Goal: Task Accomplishment & Management: Manage account settings

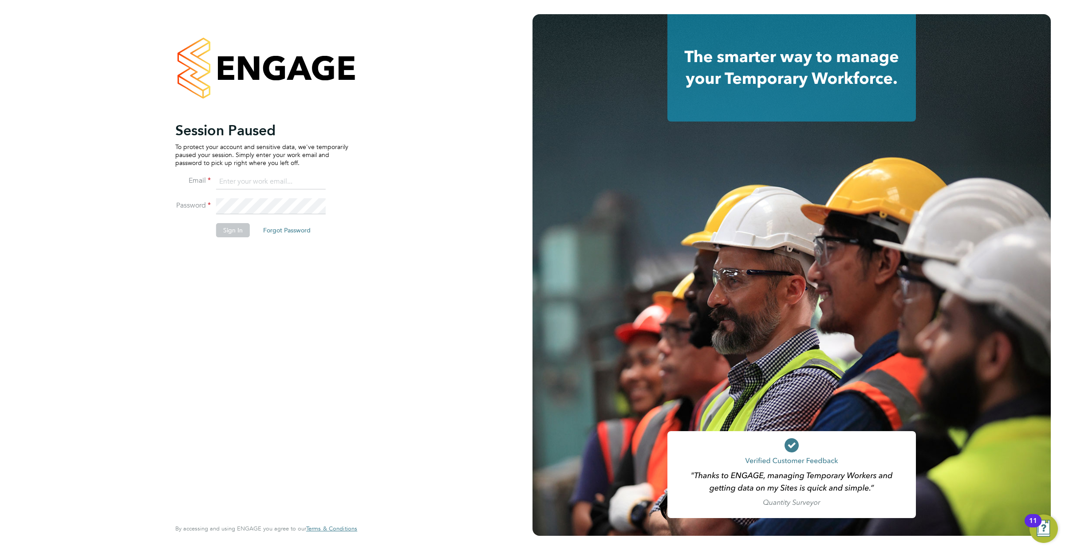
click at [273, 181] on input at bounding box center [271, 182] width 110 height 16
type input "resources@infinitivegroup.co.uk"
click at [228, 233] on button "Sign In" at bounding box center [233, 230] width 34 height 14
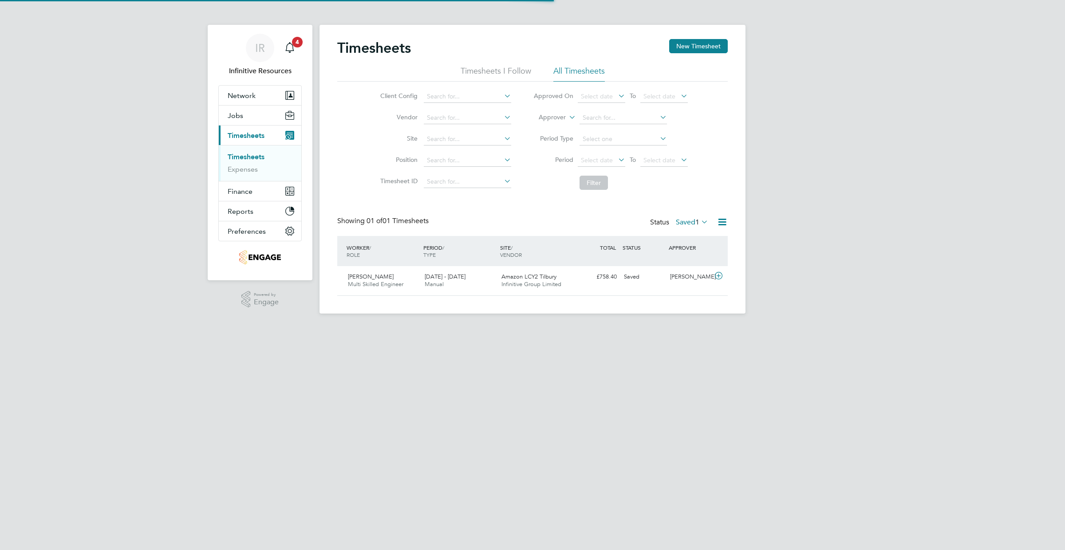
scroll to position [23, 77]
click at [689, 220] on label "Saved 1" at bounding box center [692, 222] width 32 height 9
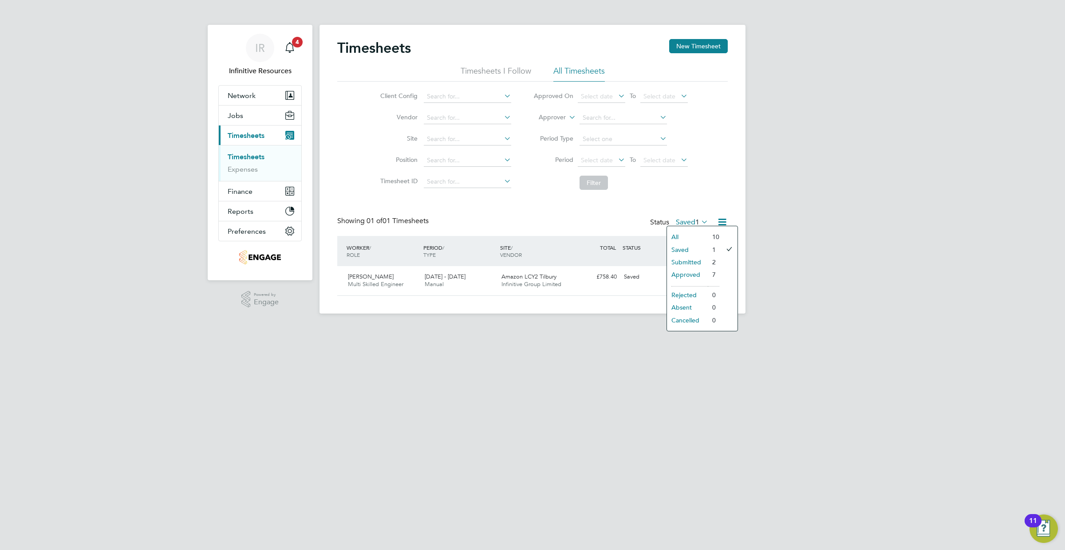
click at [694, 261] on li "Submitted" at bounding box center [687, 262] width 41 height 12
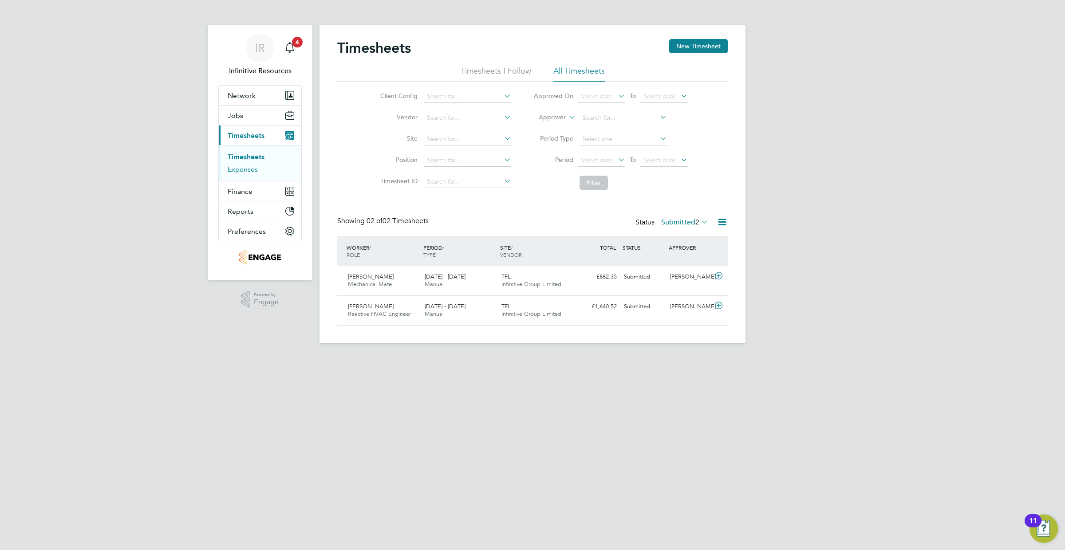
click at [250, 167] on link "Expenses" at bounding box center [243, 169] width 30 height 8
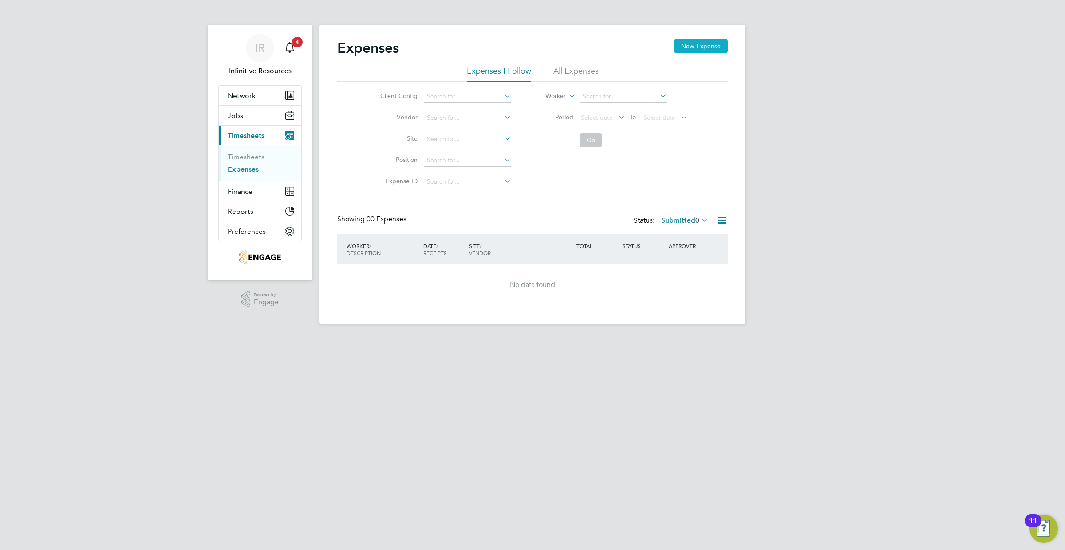
drag, startPoint x: 710, startPoint y: 43, endPoint x: 703, endPoint y: 47, distance: 8.3
click at [710, 43] on button "New Expense" at bounding box center [701, 46] width 54 height 14
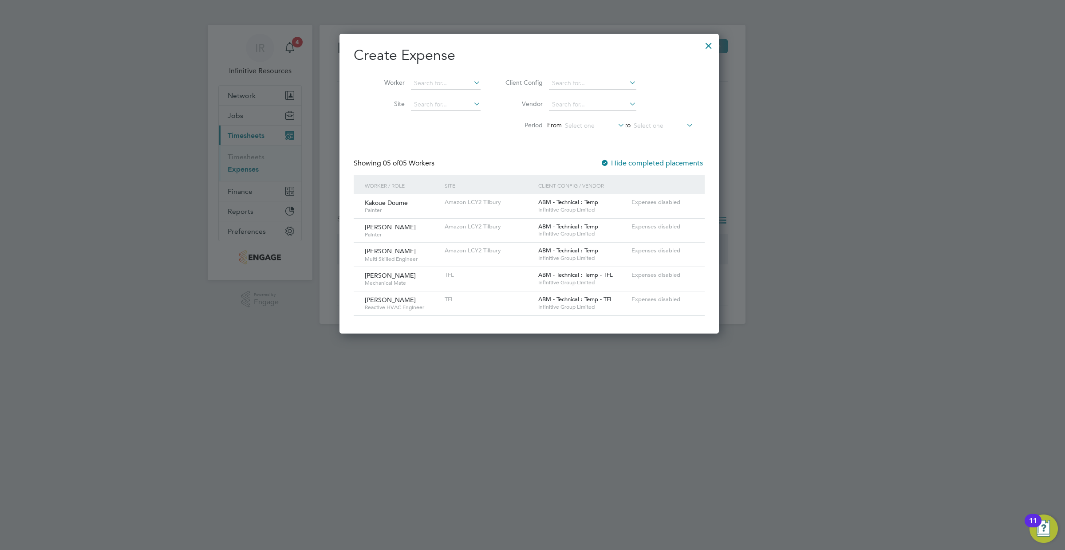
drag, startPoint x: 358, startPoint y: 351, endPoint x: 317, endPoint y: 298, distance: 66.1
click at [355, 348] on div at bounding box center [532, 275] width 1065 height 550
click at [712, 47] on div at bounding box center [709, 43] width 16 height 16
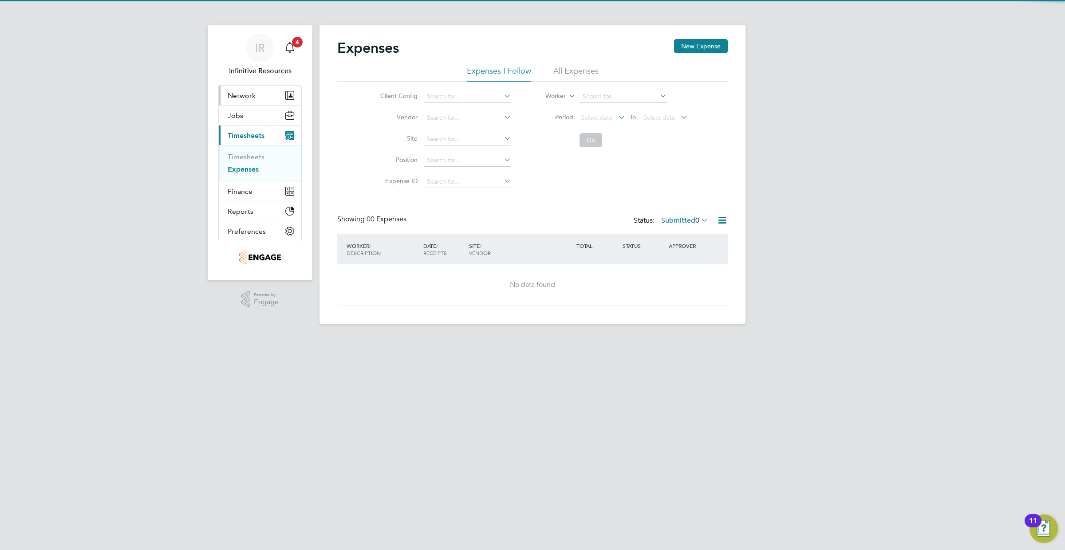
click at [243, 97] on span "Network" at bounding box center [242, 95] width 28 height 8
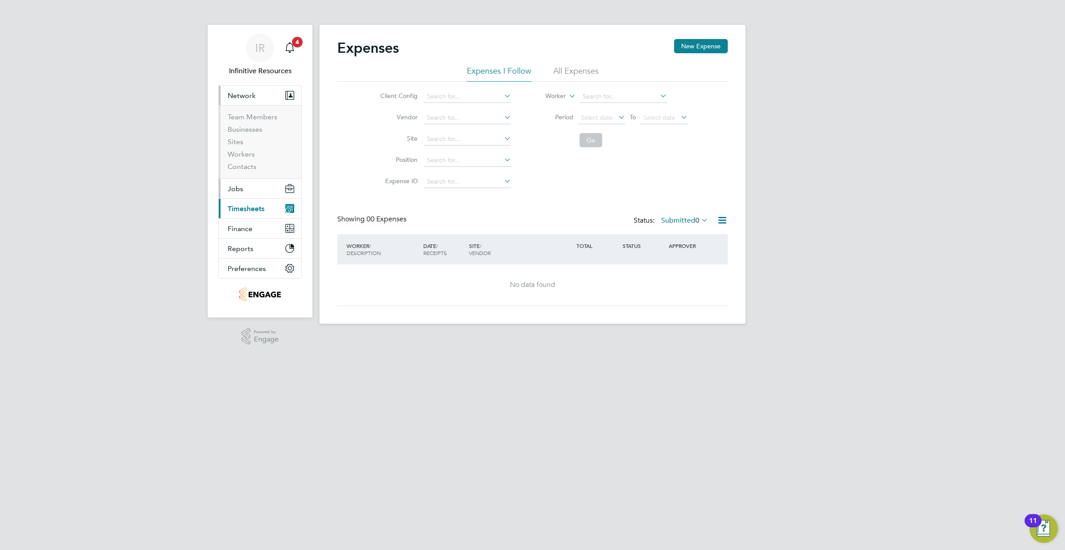
click at [252, 189] on button "Jobs" at bounding box center [260, 189] width 83 height 20
click at [252, 161] on link "Placements" at bounding box center [246, 162] width 37 height 8
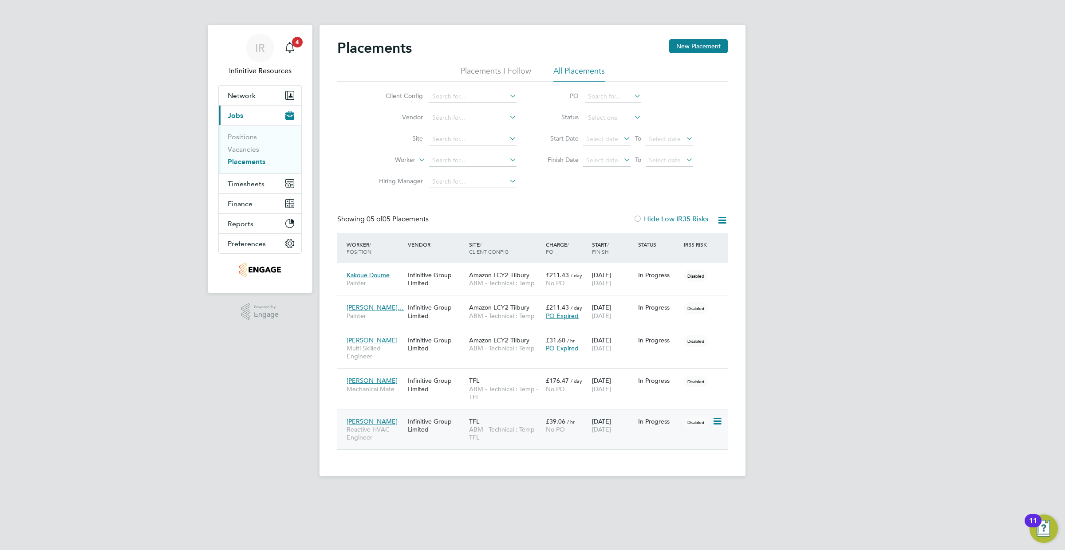
click at [611, 426] on span "[DATE]" at bounding box center [601, 429] width 19 height 8
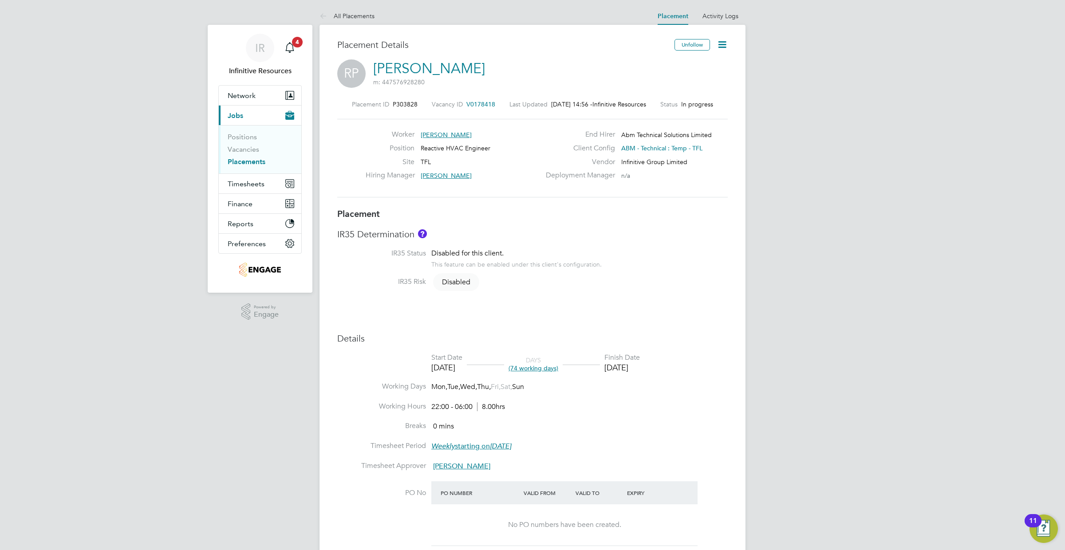
click at [721, 47] on icon at bounding box center [722, 44] width 11 height 11
click at [684, 65] on li "Edit Placement e" at bounding box center [693, 65] width 65 height 12
type input "[PERSON_NAME]"
type input "[DATE]"
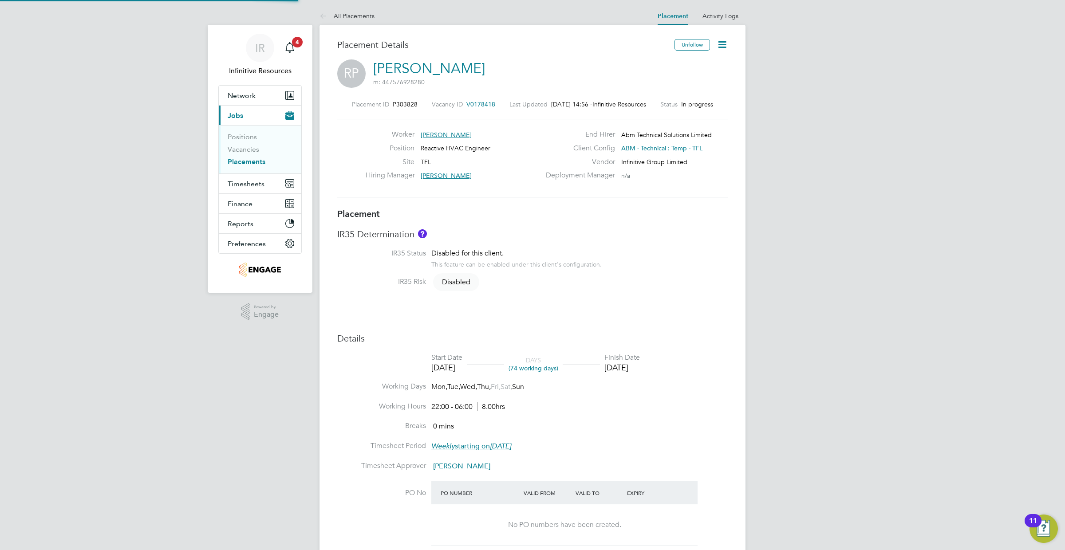
type input "[DATE]"
type input "22:00"
type input "06:00"
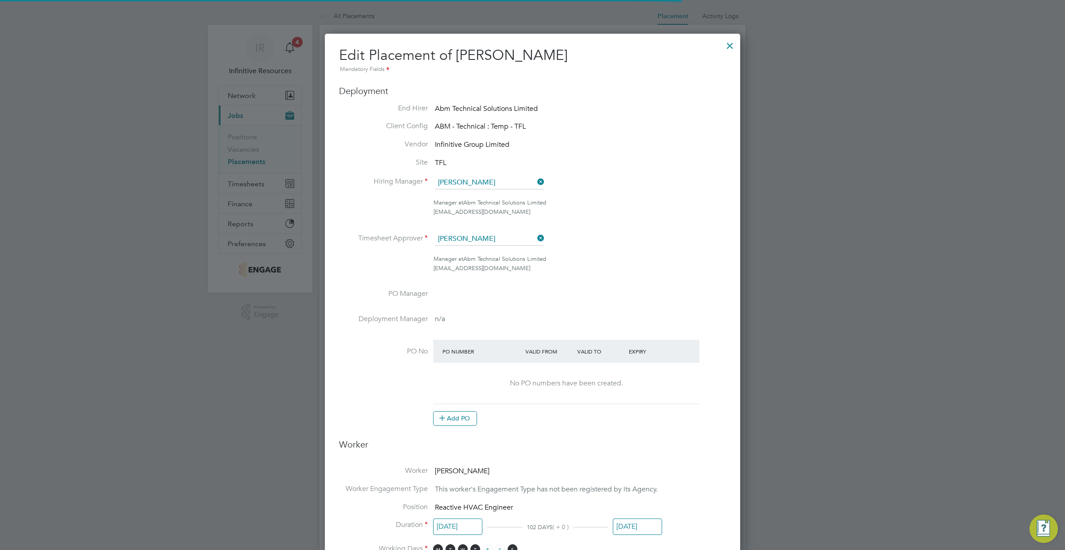
scroll to position [4, 4]
click at [732, 46] on div at bounding box center [730, 43] width 16 height 16
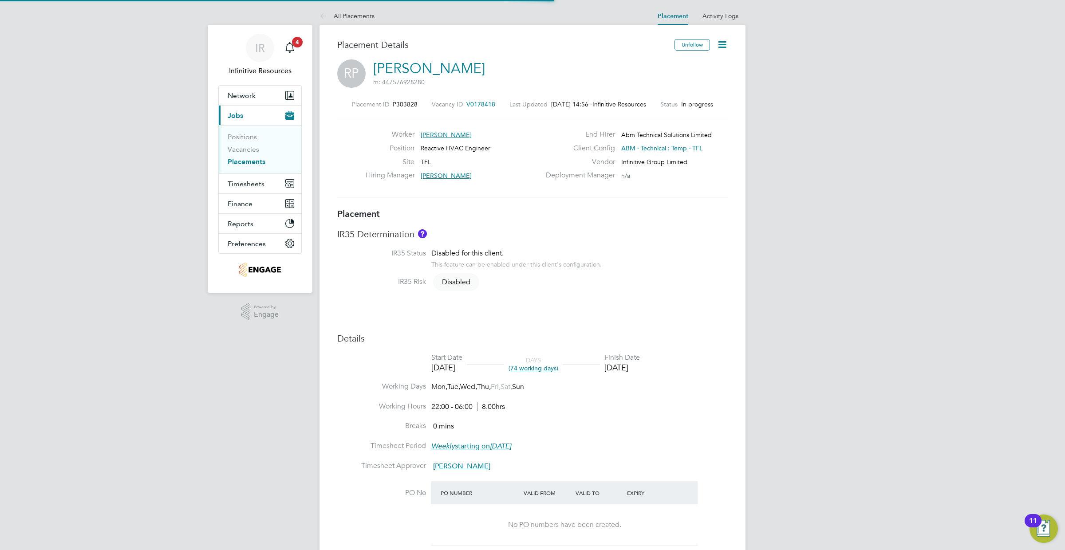
click at [723, 46] on icon at bounding box center [722, 44] width 11 height 11
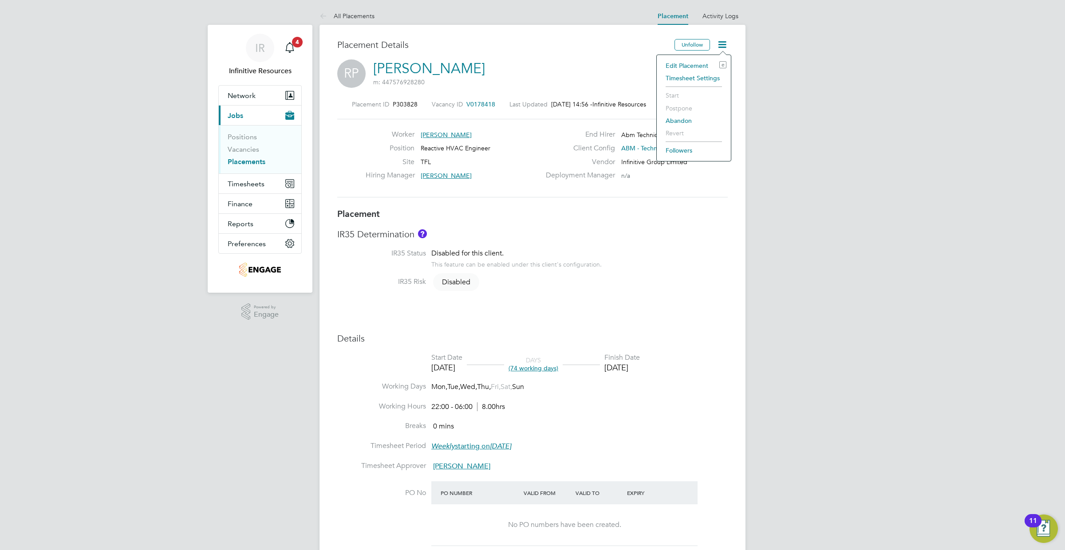
click at [685, 80] on li "Timesheet Settings" at bounding box center [693, 78] width 65 height 12
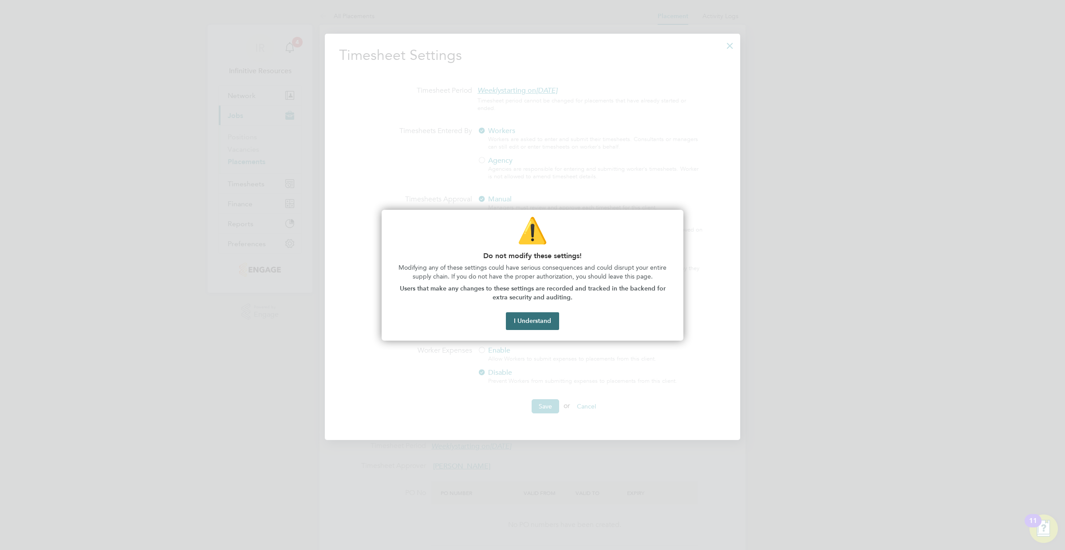
click at [521, 324] on button "I Understand" at bounding box center [532, 321] width 53 height 18
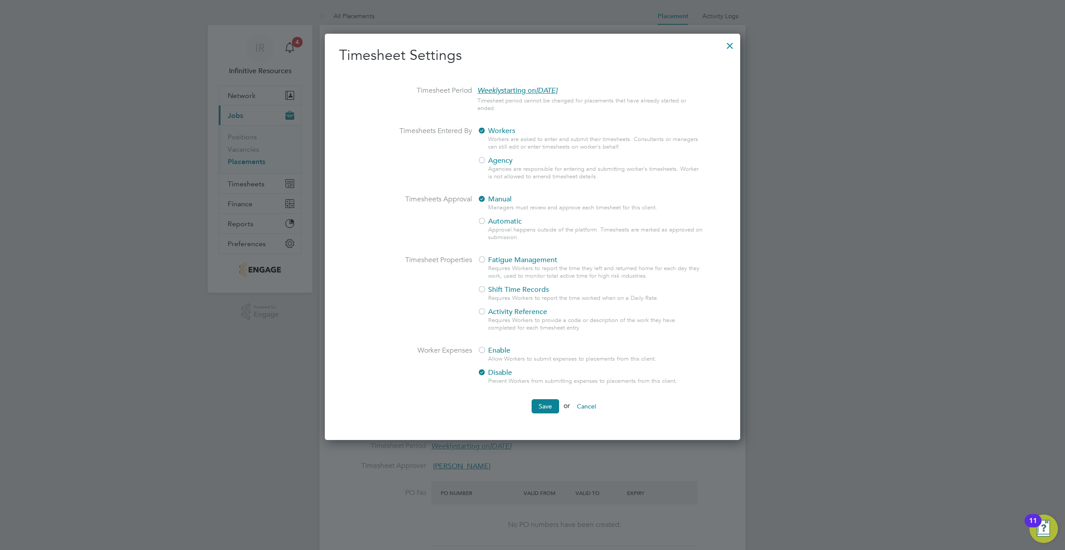
click at [480, 350] on div at bounding box center [481, 351] width 9 height 9
click at [547, 411] on button "Save" at bounding box center [546, 406] width 28 height 14
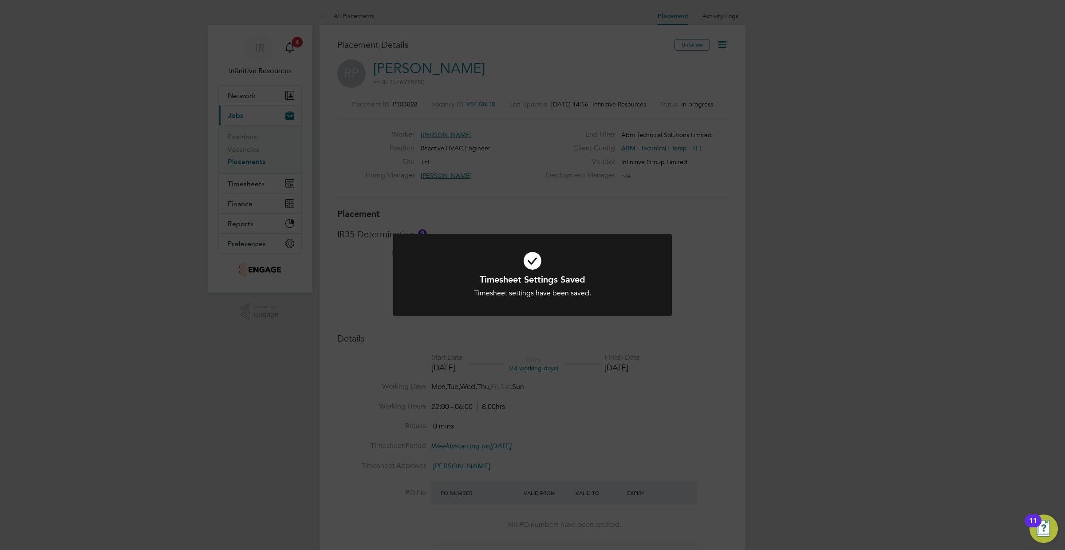
click at [528, 286] on div "Timesheet Settings Saved Timesheet settings have been saved. Cancel Okay" at bounding box center [532, 286] width 231 height 24
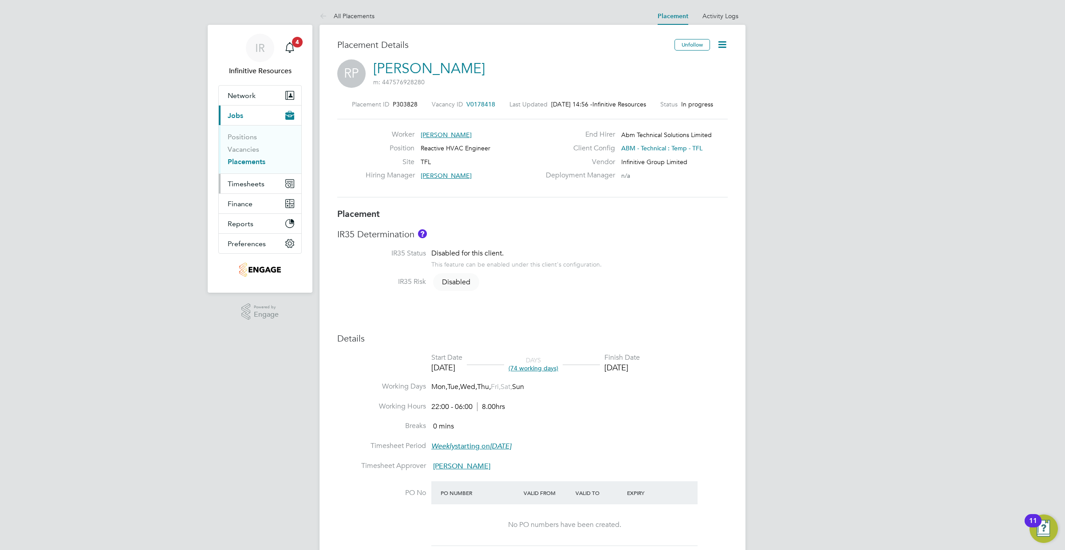
click at [262, 185] on span "Timesheets" at bounding box center [246, 184] width 37 height 8
click at [251, 187] on span "Finance" at bounding box center [240, 191] width 25 height 8
click at [249, 159] on button "Finance" at bounding box center [260, 156] width 83 height 20
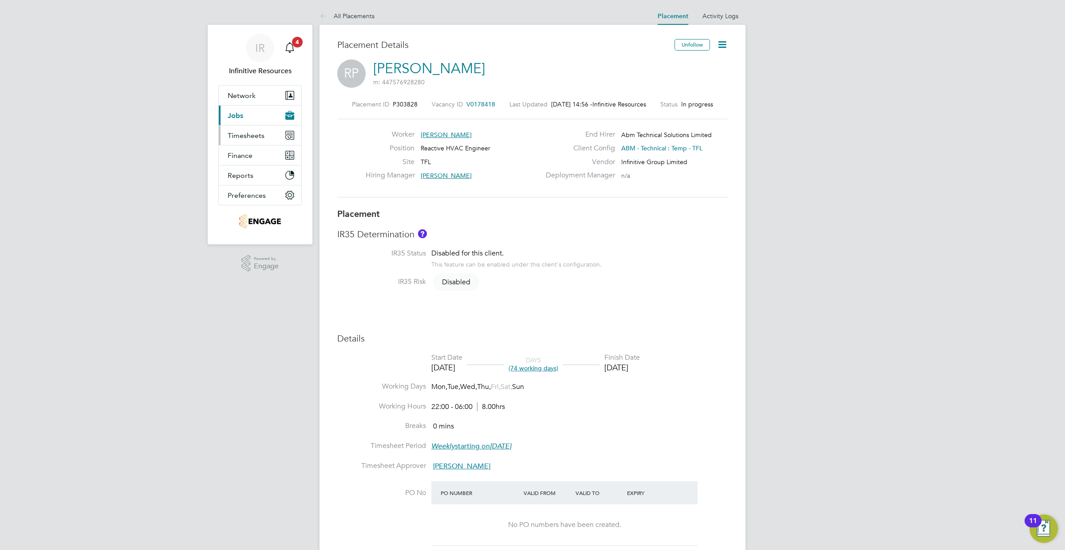
click at [255, 138] on span "Timesheets" at bounding box center [246, 135] width 37 height 8
click at [248, 169] on link "Expenses" at bounding box center [243, 169] width 30 height 8
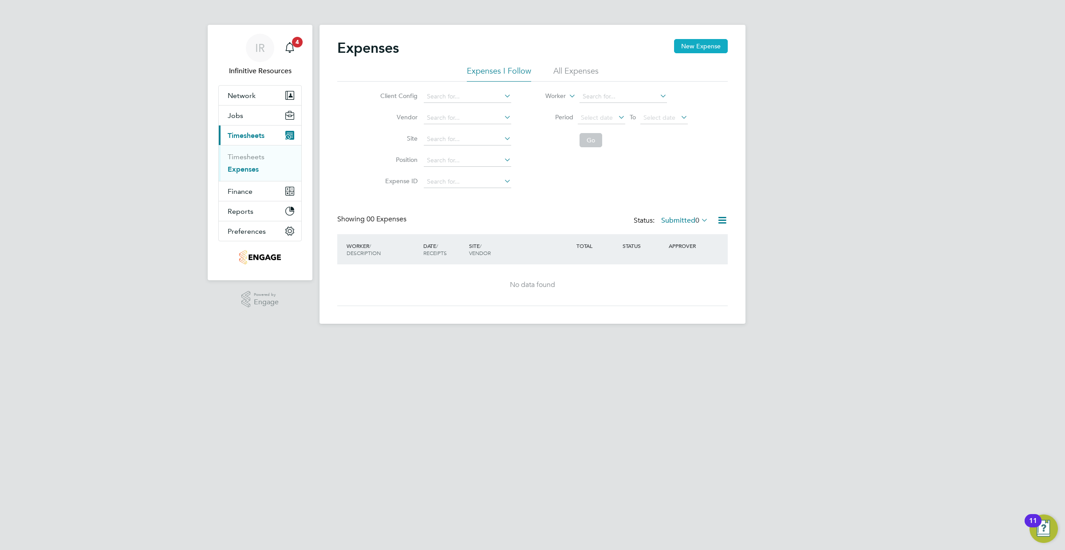
click at [691, 47] on button "New Expense" at bounding box center [701, 46] width 54 height 14
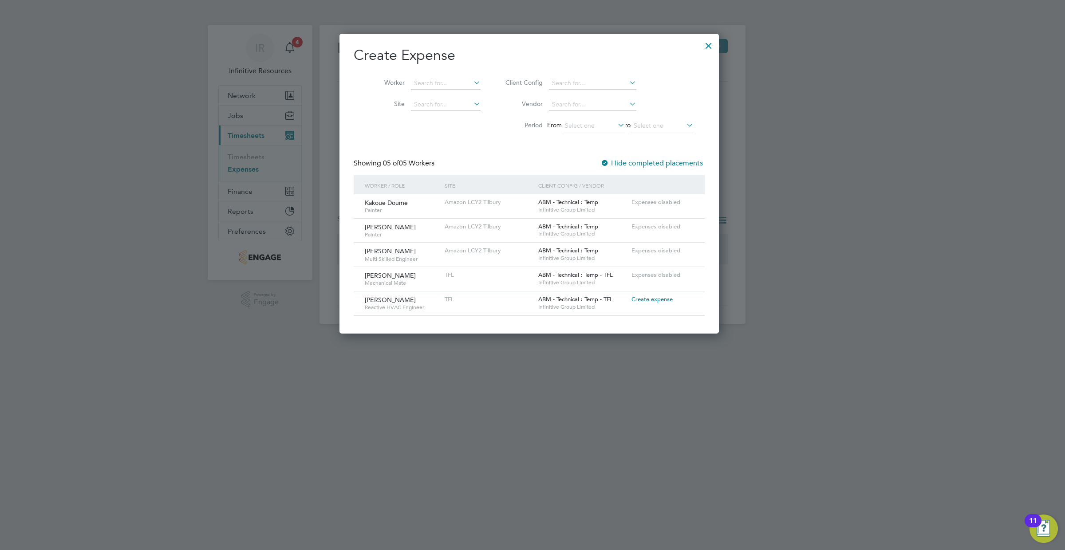
click at [649, 303] on span "Create expense" at bounding box center [651, 299] width 41 height 8
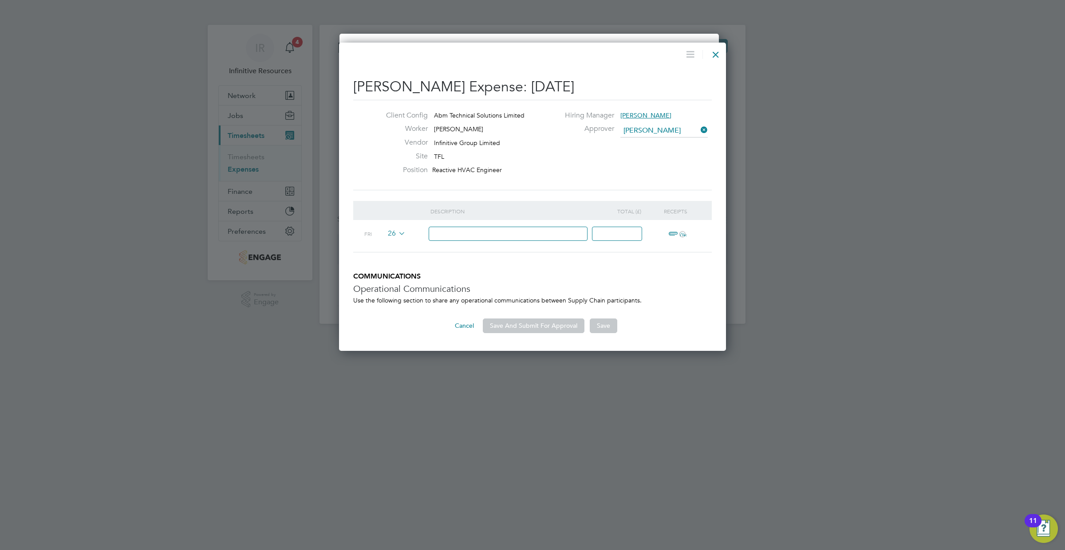
click at [516, 234] on input at bounding box center [508, 234] width 159 height 15
type input "V"
type input "Van"
click at [622, 230] on input at bounding box center [617, 234] width 50 height 15
type input "30"
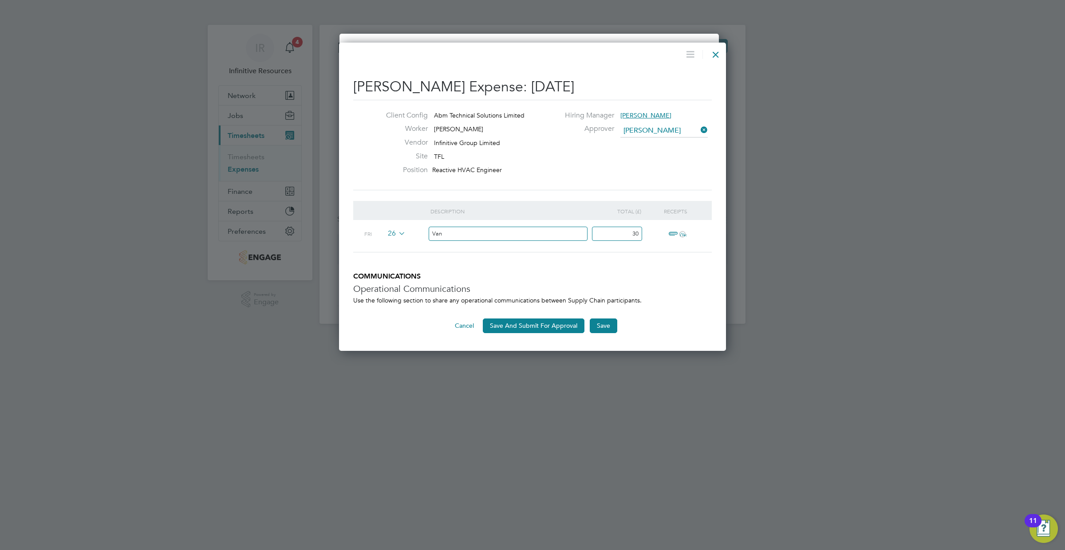
click at [397, 231] on icon at bounding box center [397, 233] width 0 height 7
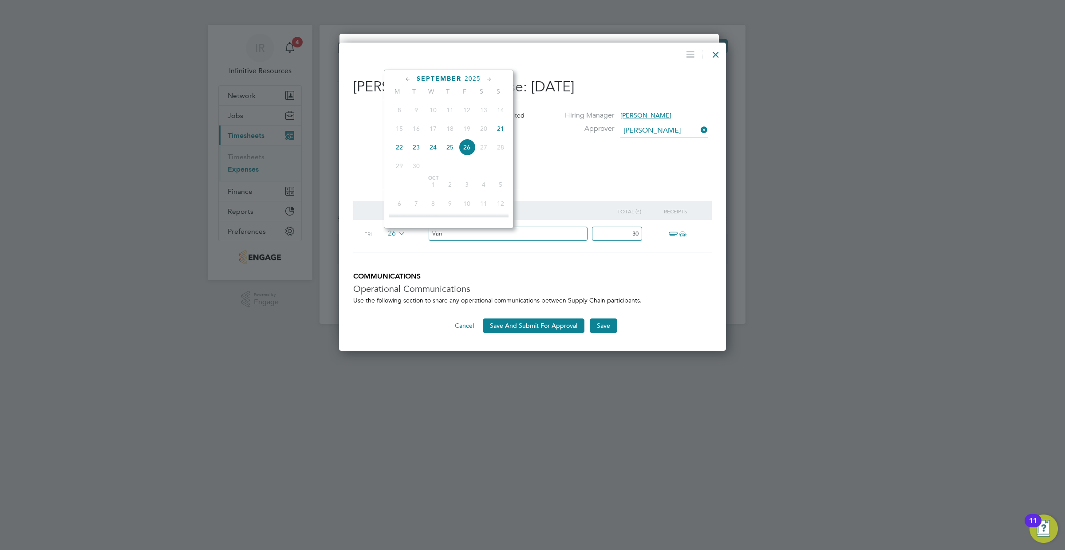
click at [400, 148] on span "22" at bounding box center [399, 147] width 17 height 17
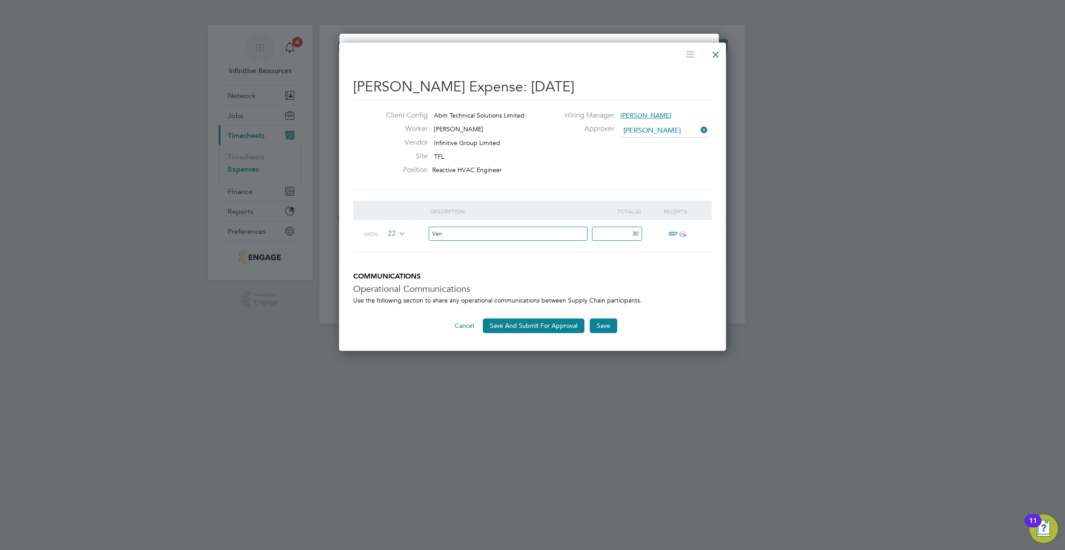
click at [673, 231] on span "ï¼‹" at bounding box center [676, 234] width 20 height 11
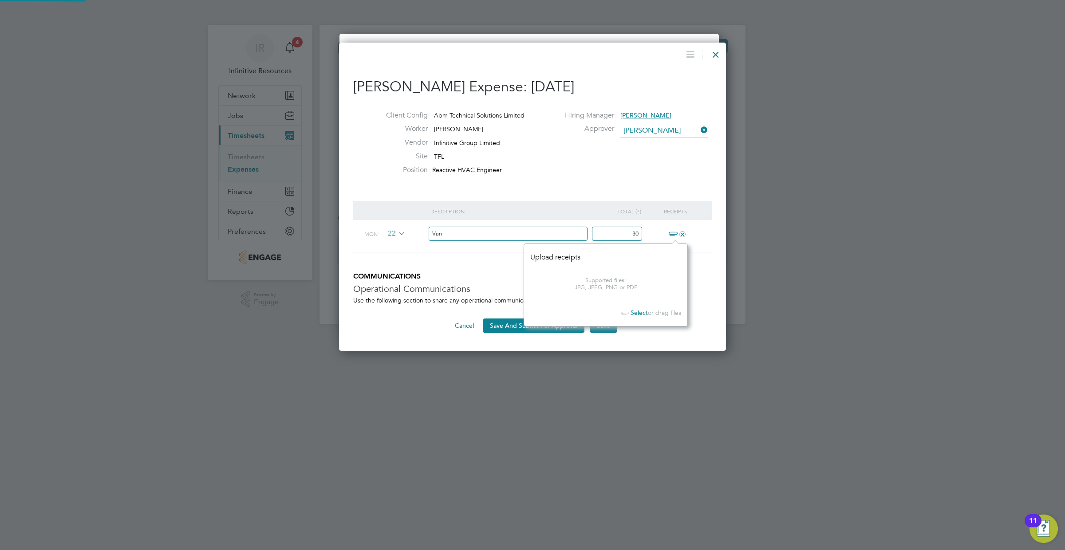
scroll to position [82, 164]
click at [639, 315] on span "Select" at bounding box center [632, 313] width 31 height 8
click at [601, 276] on link "PHOTO-2025-09-22-09-34-30.jpg" at bounding box center [578, 275] width 96 height 13
click at [471, 265] on li "Description Total (£) Receipts Mon 22 Van 30 +" at bounding box center [532, 236] width 359 height 71
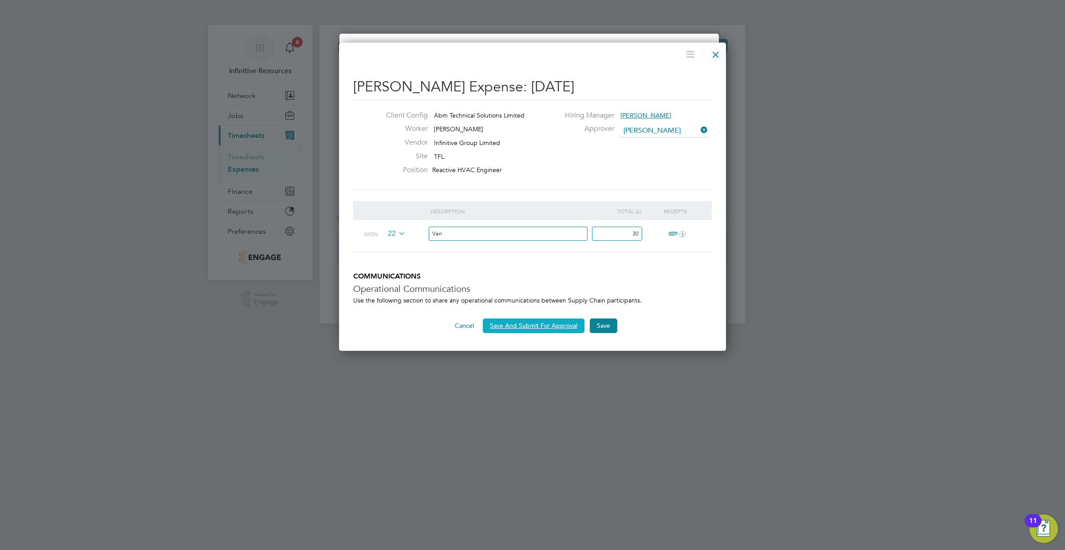
click at [556, 327] on button "Save And Submit For Approval" at bounding box center [534, 326] width 102 height 14
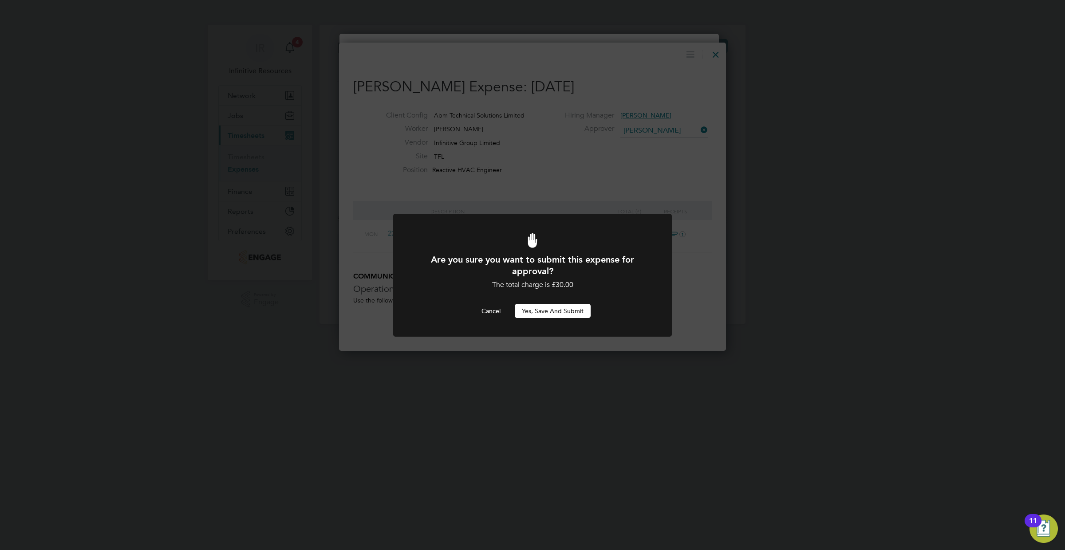
click at [560, 313] on button "Yes, Save and Submit" at bounding box center [553, 311] width 76 height 14
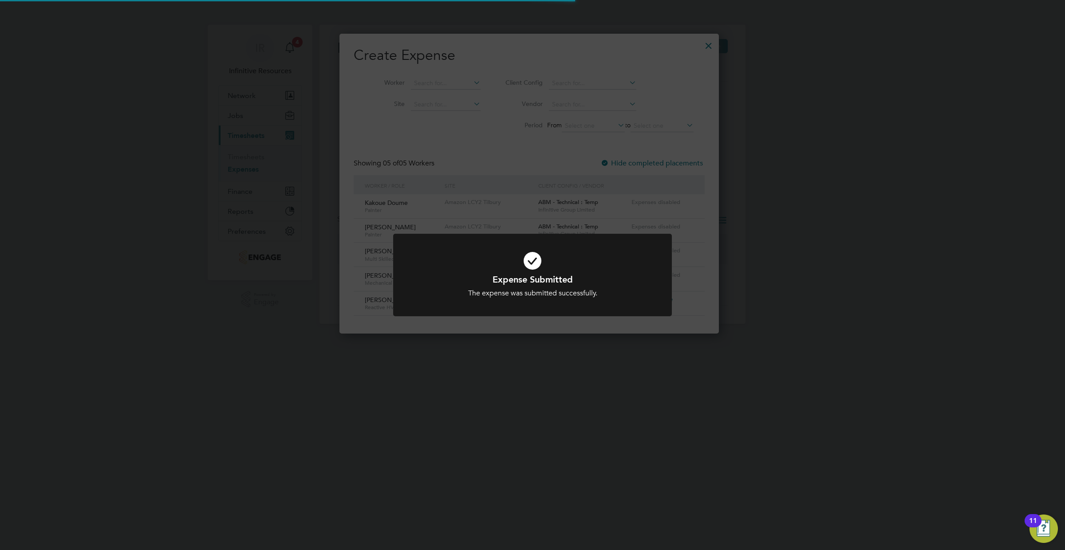
scroll to position [24, 95]
click at [572, 300] on div at bounding box center [532, 275] width 279 height 83
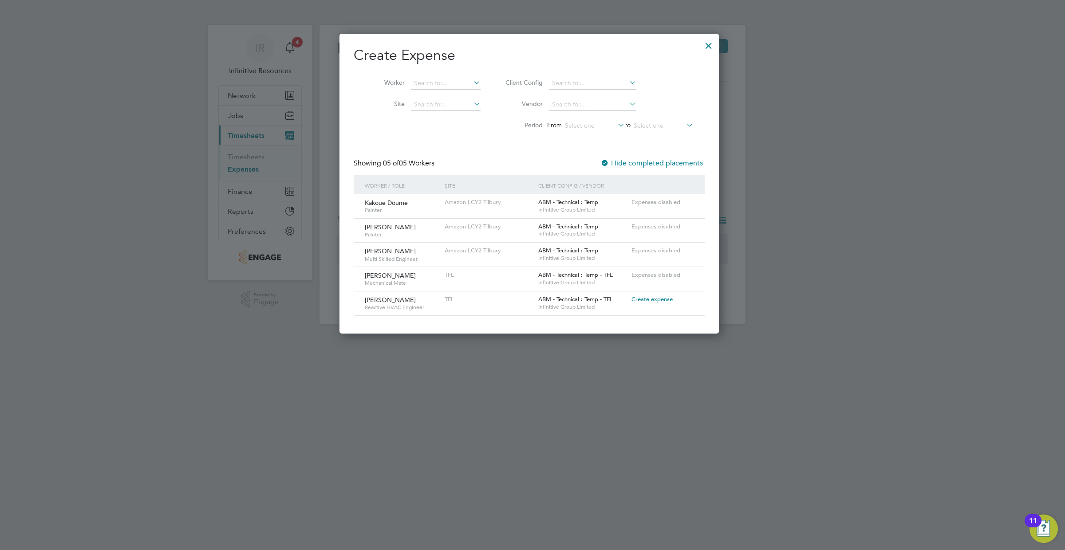
click at [717, 46] on div at bounding box center [709, 43] width 16 height 16
